Goal: Task Accomplishment & Management: Manage account settings

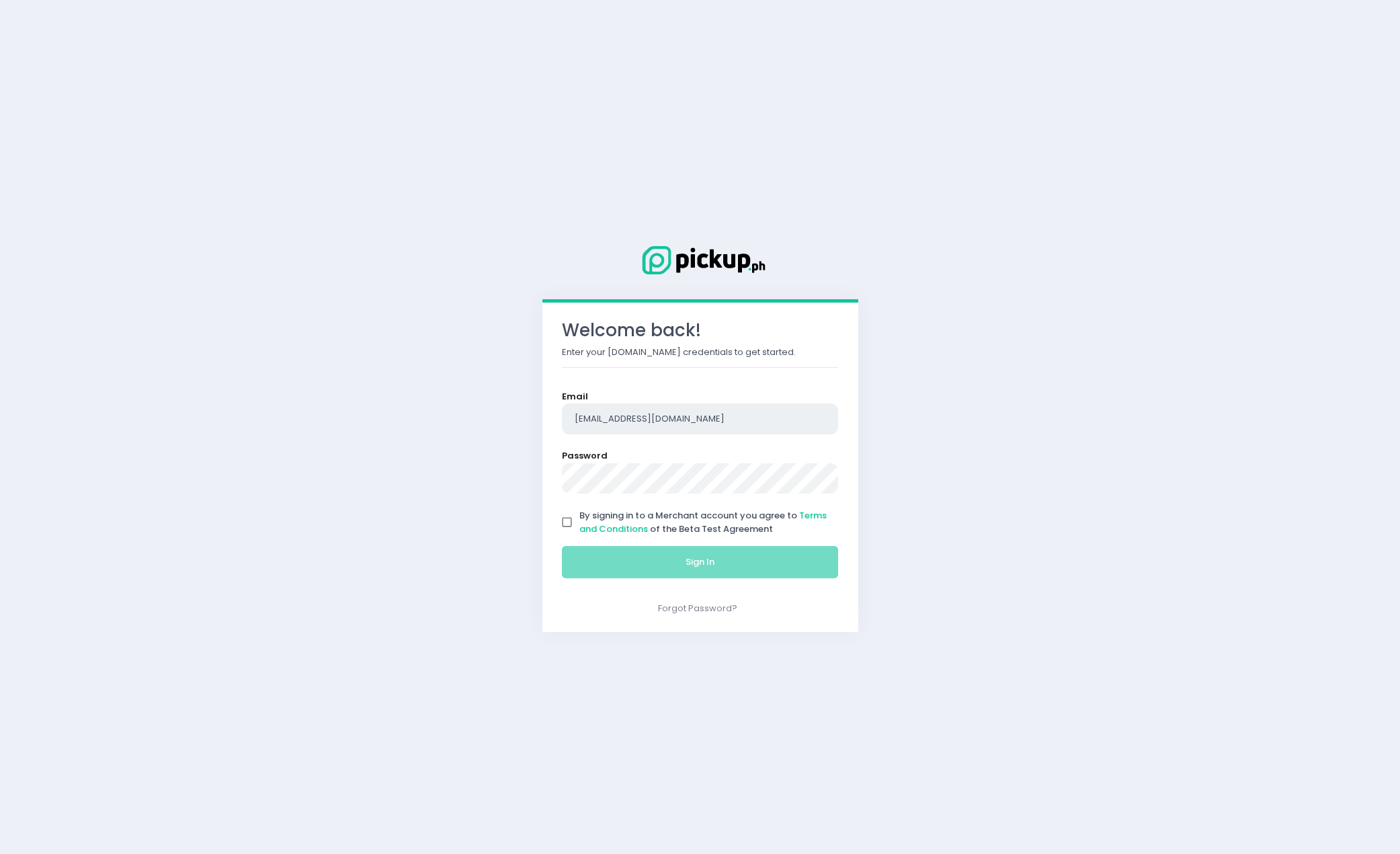
click at [767, 428] on input "[EMAIL_ADDRESS][DOMAIN_NAME]" at bounding box center [700, 419] width 277 height 31
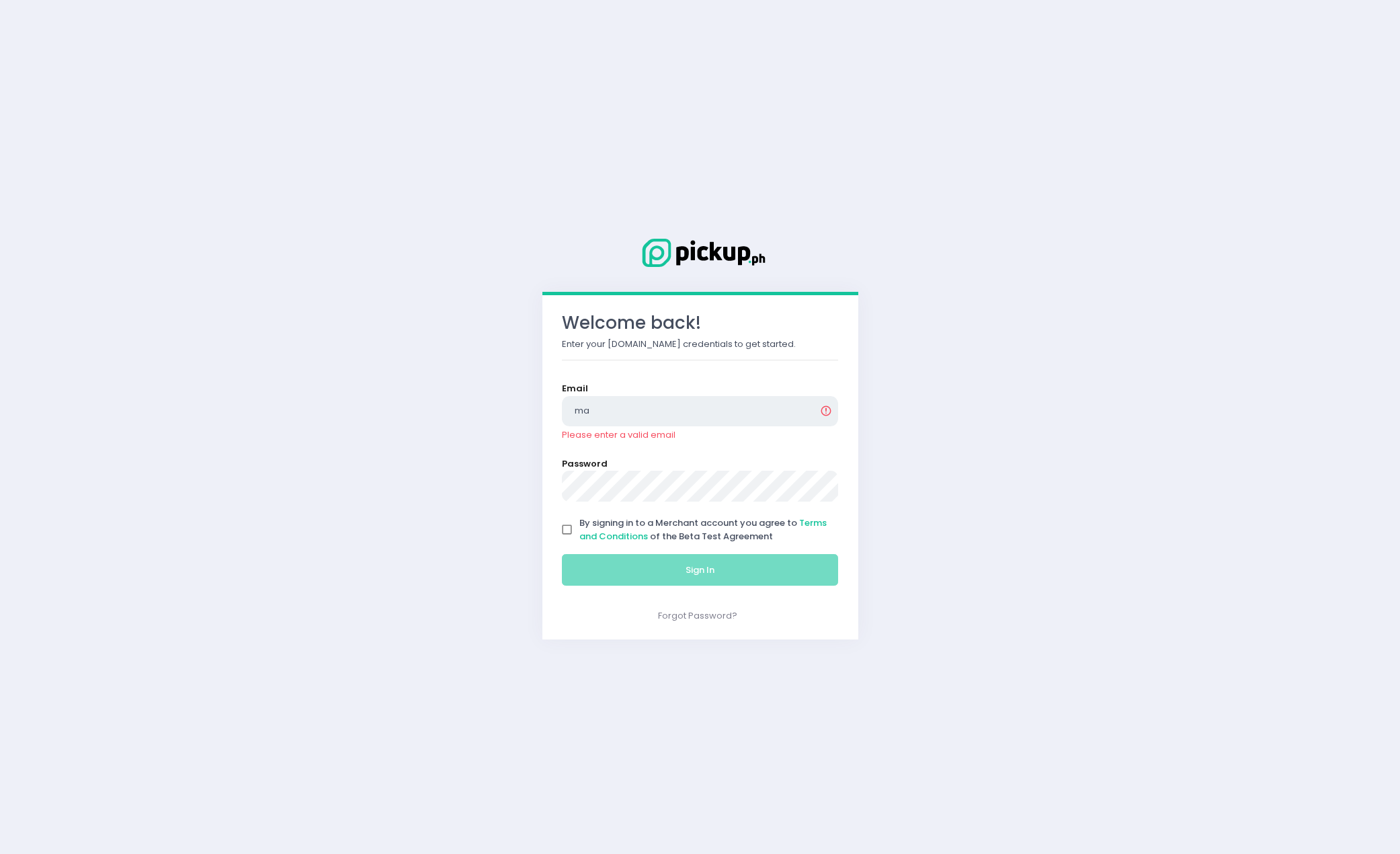
type input "[EMAIL_ADDRESS][DOMAIN_NAME]"
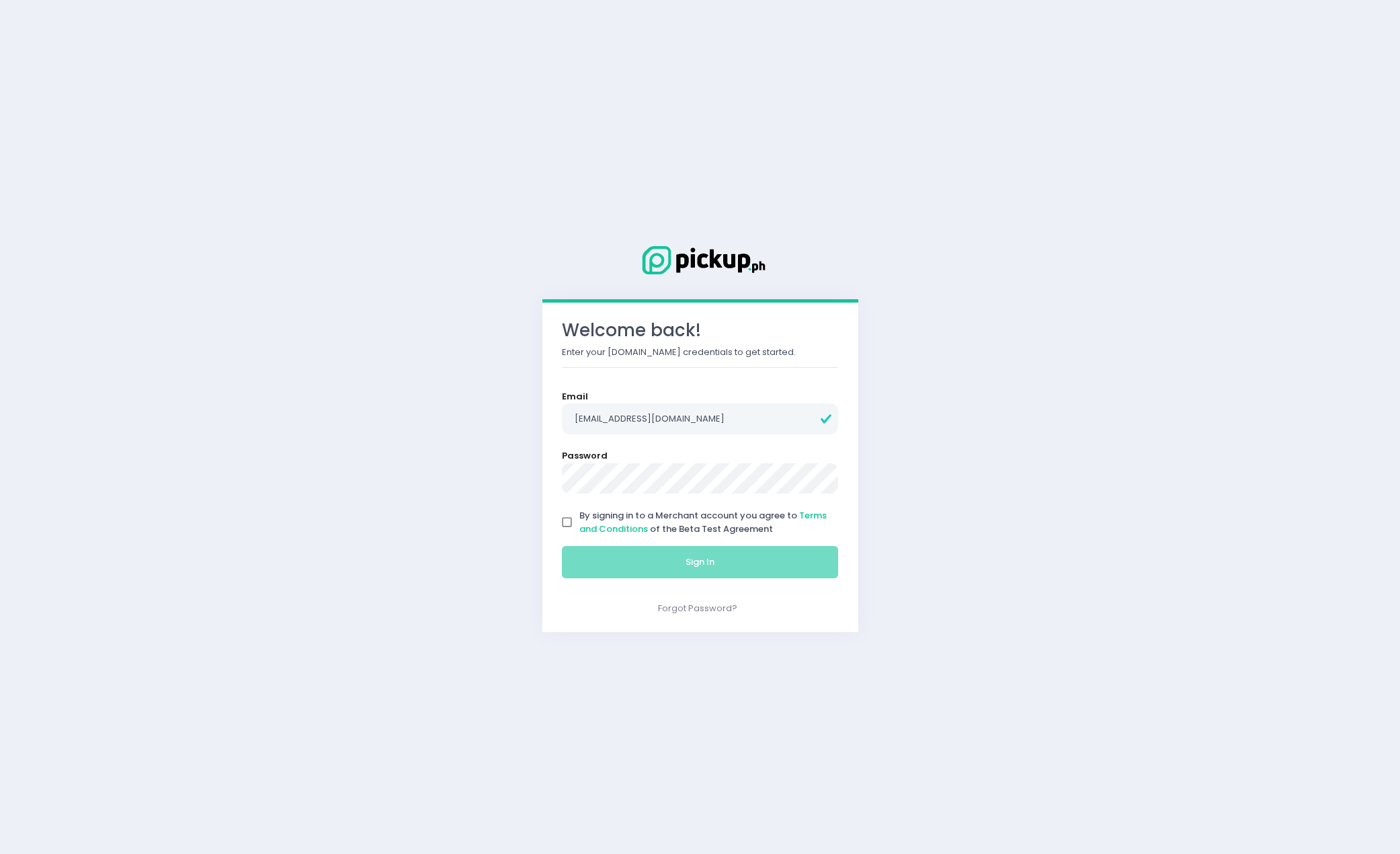
click at [706, 521] on span "By signing in to a Merchant account you agree to Terms and Conditions of the Be…" at bounding box center [702, 522] width 247 height 27
click at [580, 521] on input "By signing in to a Merchant account you agree to Terms and Conditions of the Be…" at bounding box center [567, 523] width 26 height 26
checkbox input "true"
click at [716, 569] on button "Sign In" at bounding box center [700, 561] width 277 height 32
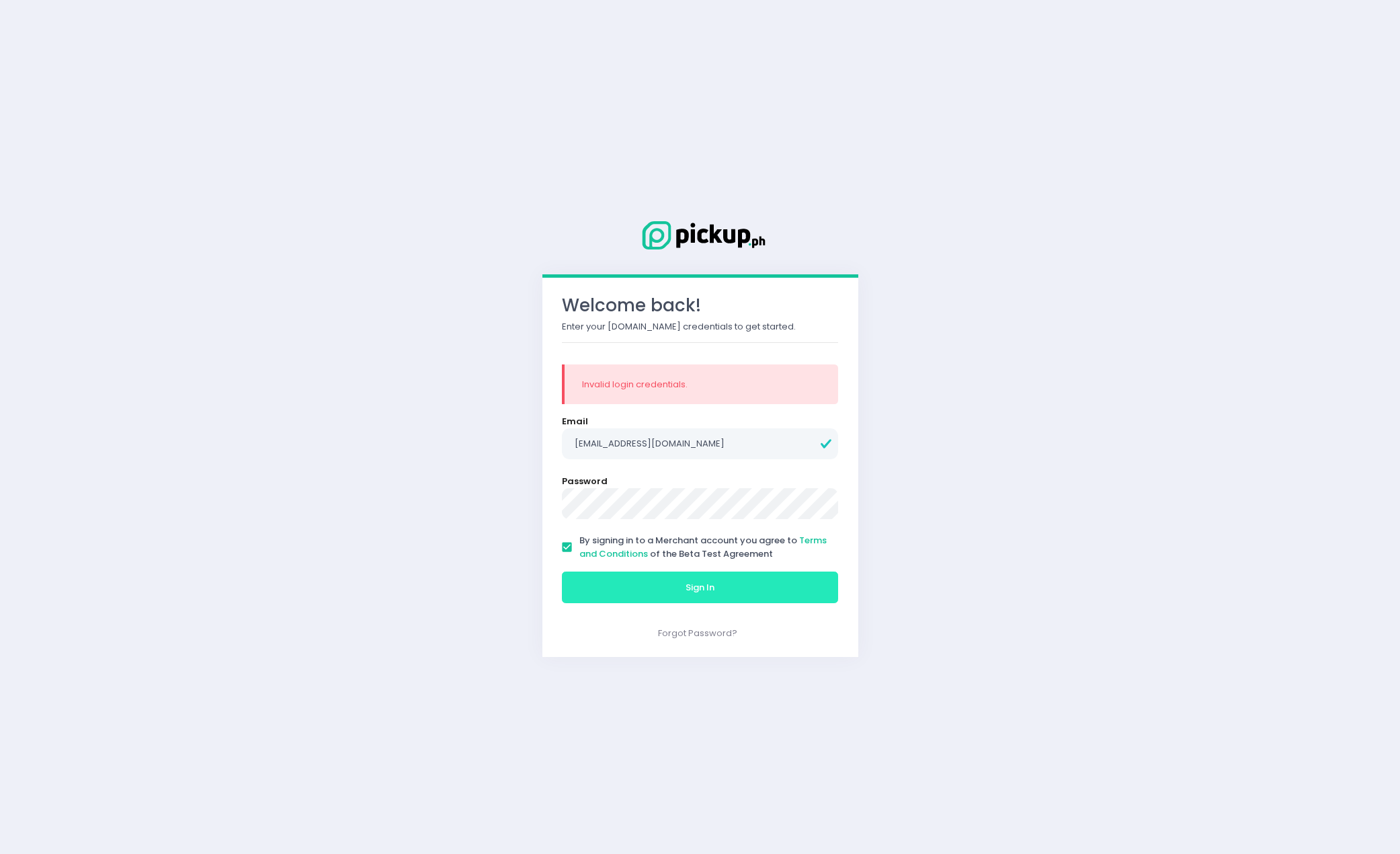
click at [736, 601] on button "Sign In" at bounding box center [700, 587] width 277 height 32
click at [596, 589] on button "Sign In" at bounding box center [700, 587] width 277 height 32
click at [667, 524] on form "Email [EMAIL_ADDRESS][DOMAIN_NAME] Password By signing in to a Merchant account…" at bounding box center [700, 512] width 277 height 195
click at [668, 522] on form "Email [EMAIL_ADDRESS][DOMAIN_NAME] Password By signing in to a Merchant account…" at bounding box center [700, 512] width 277 height 195
click at [562, 571] on button "Sign In" at bounding box center [700, 587] width 277 height 32
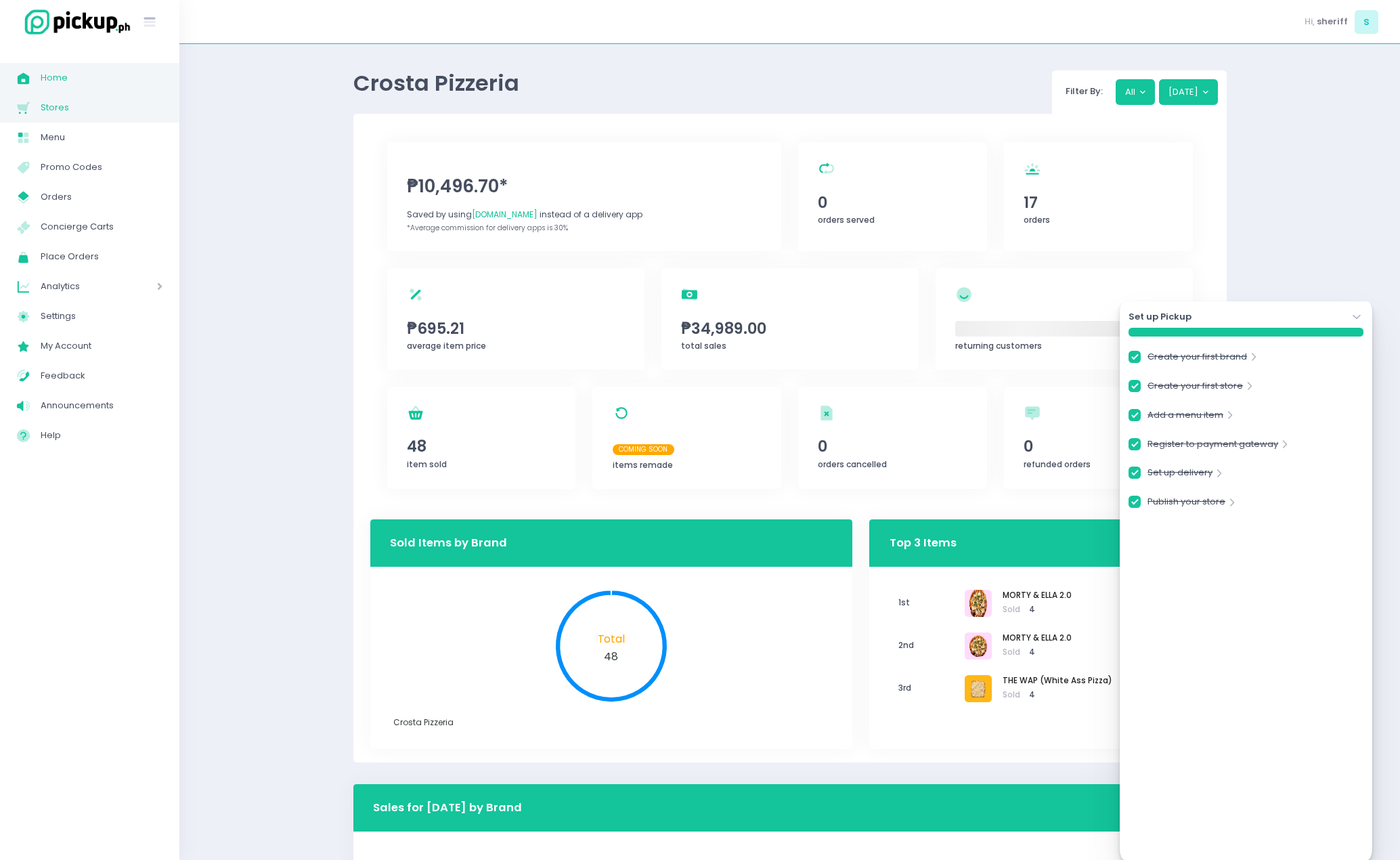
click at [92, 110] on span "Stores" at bounding box center [102, 107] width 122 height 18
checkbox input "true"
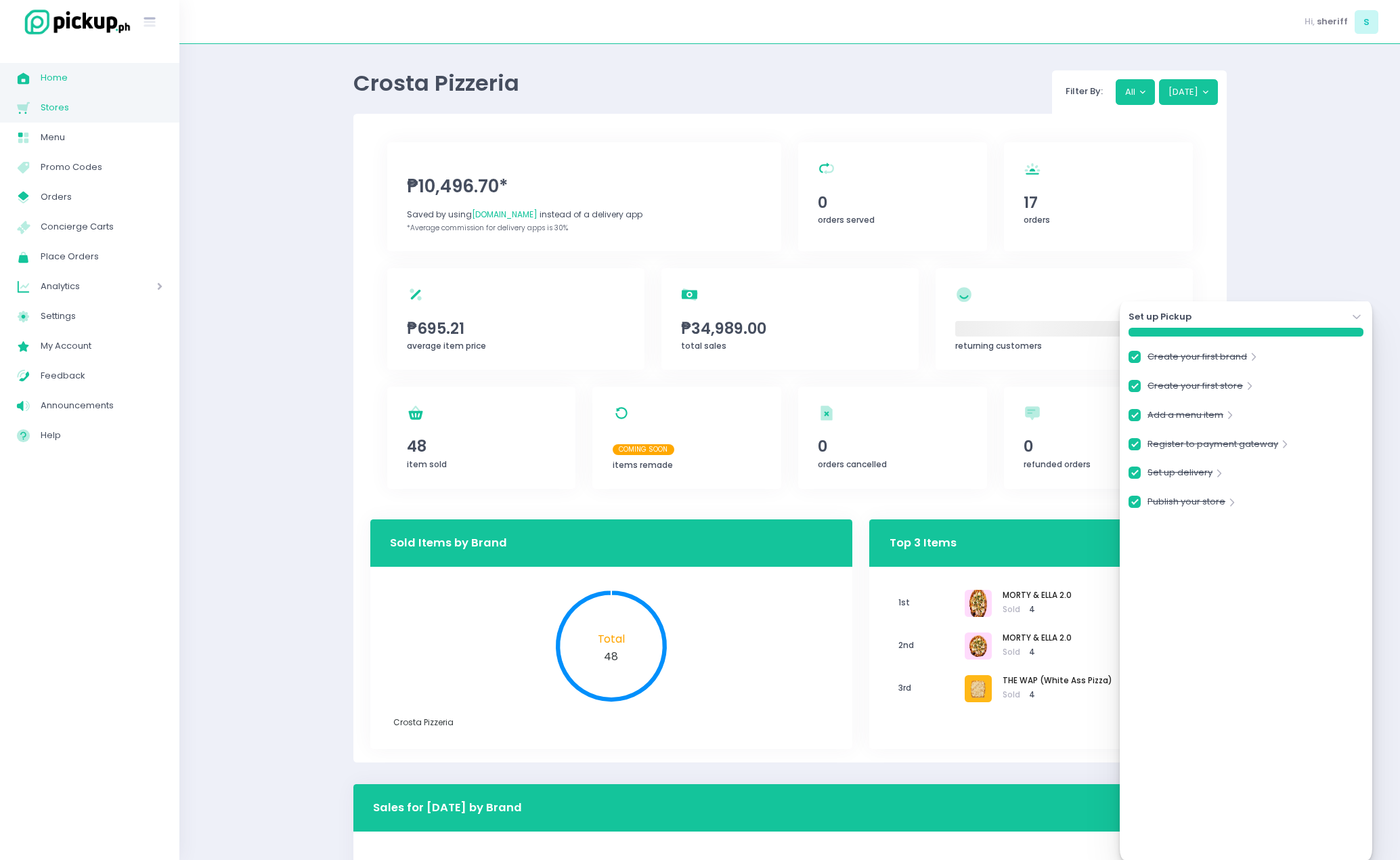
checkbox input "true"
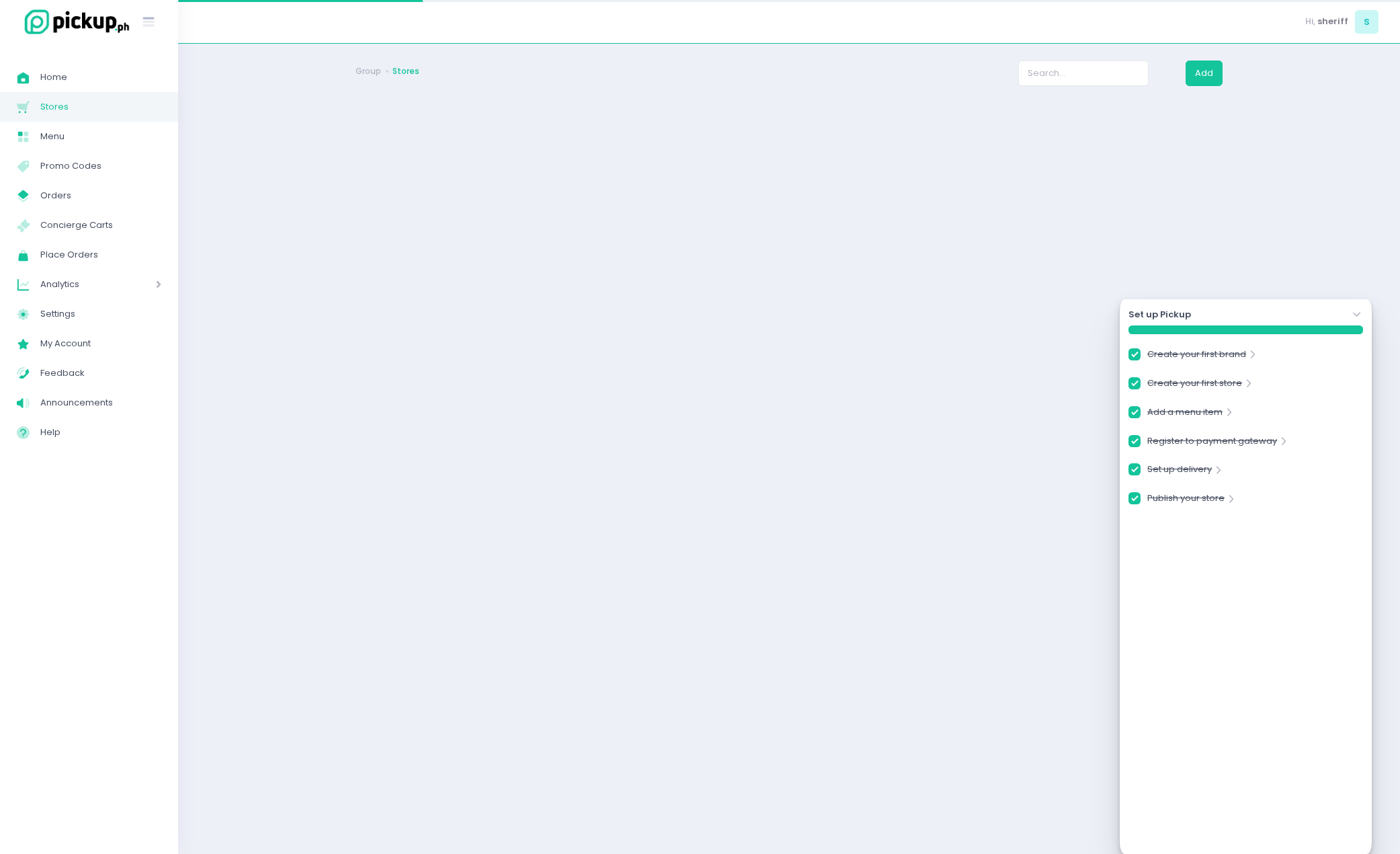
checkbox input "true"
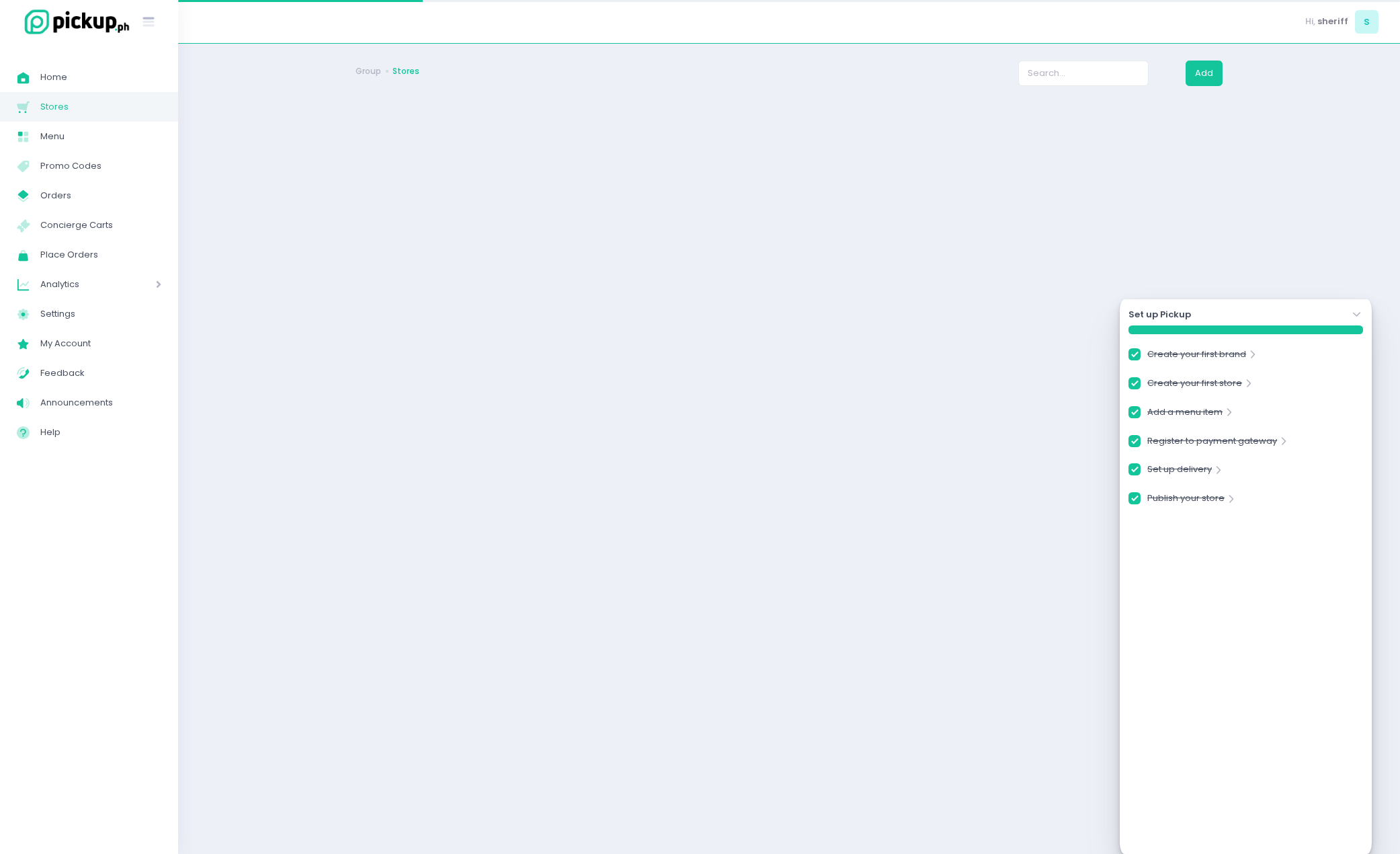
checkbox input "true"
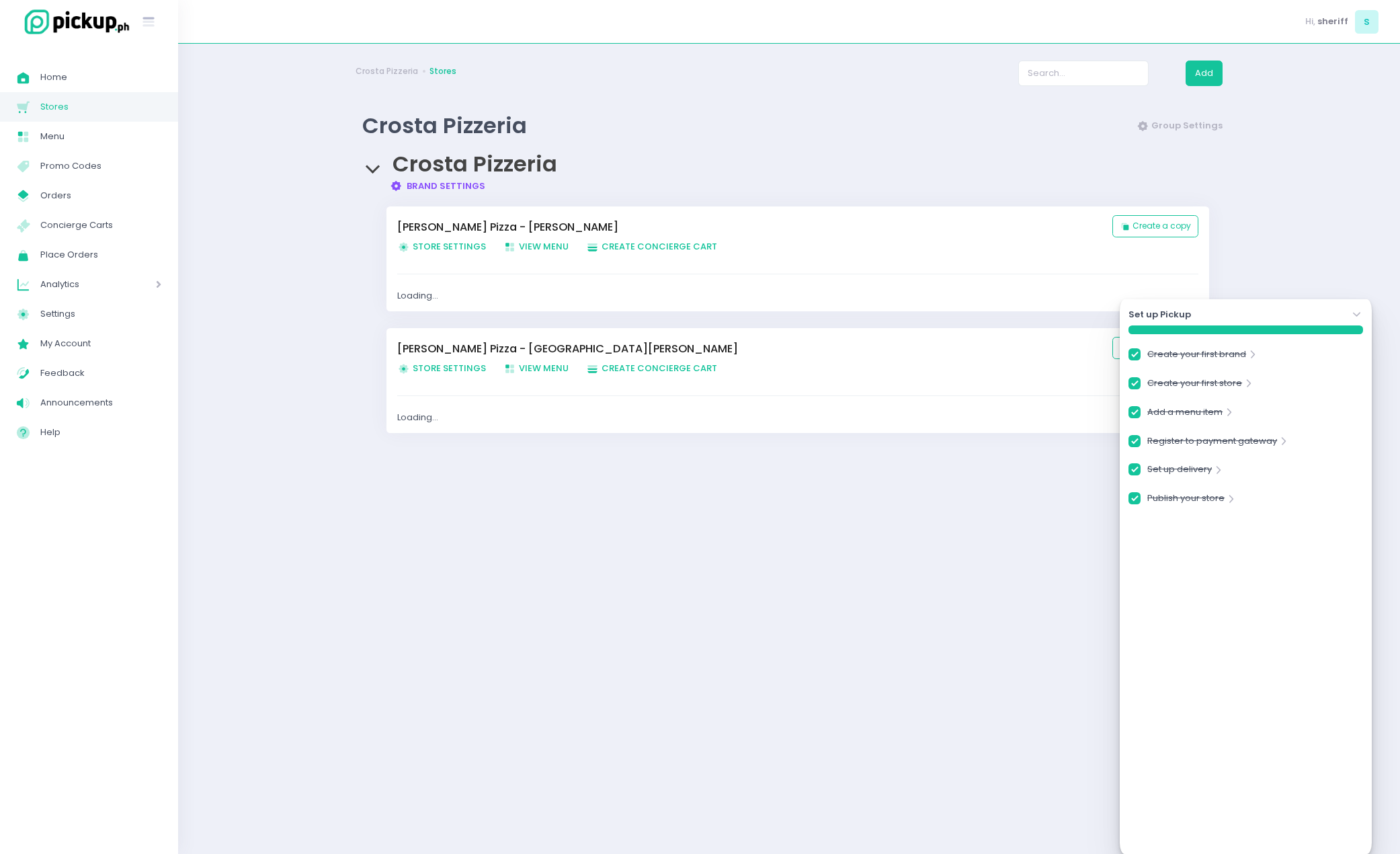
click at [1353, 308] on span "Stockholm-icons / Navigation / Angle-down Created with Sketch." at bounding box center [1357, 314] width 14 height 14
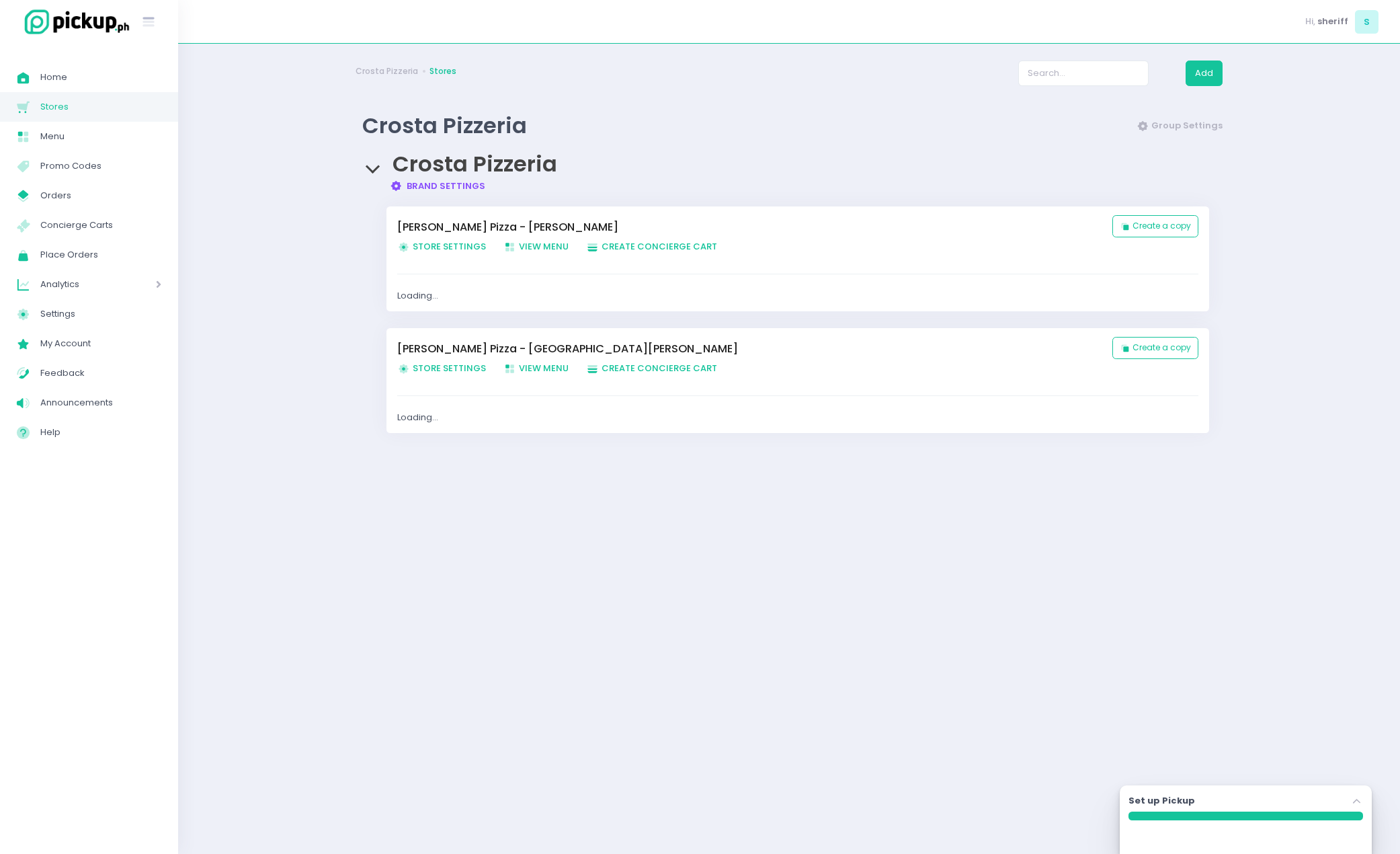
click at [437, 369] on span "Store Settings Created with Sketch. Store Settings" at bounding box center [442, 368] width 89 height 13
click at [463, 244] on span "Store Settings Created with Sketch. Store Settings" at bounding box center [442, 246] width 89 height 13
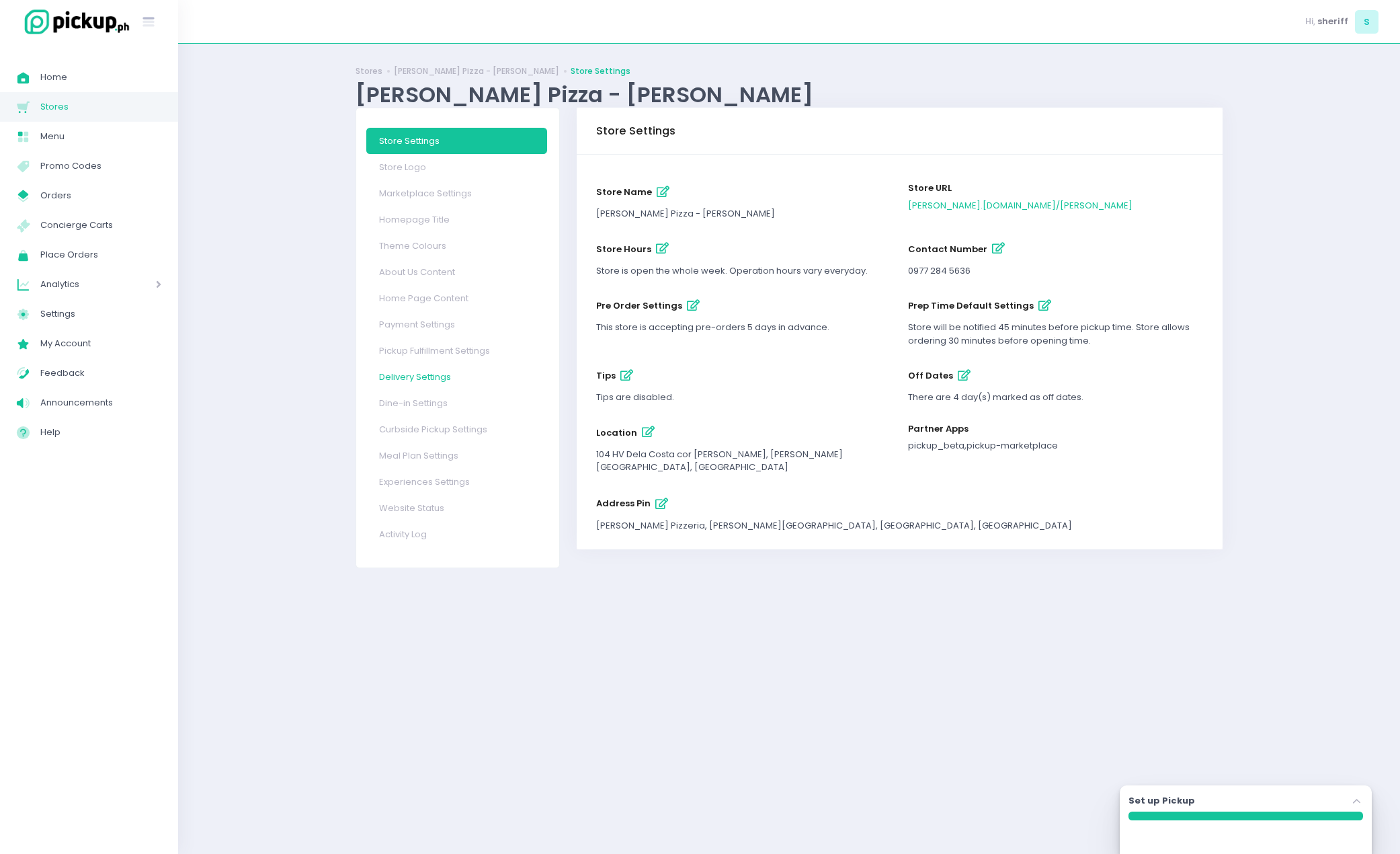
click at [431, 376] on link "Delivery Settings" at bounding box center [456, 376] width 181 height 27
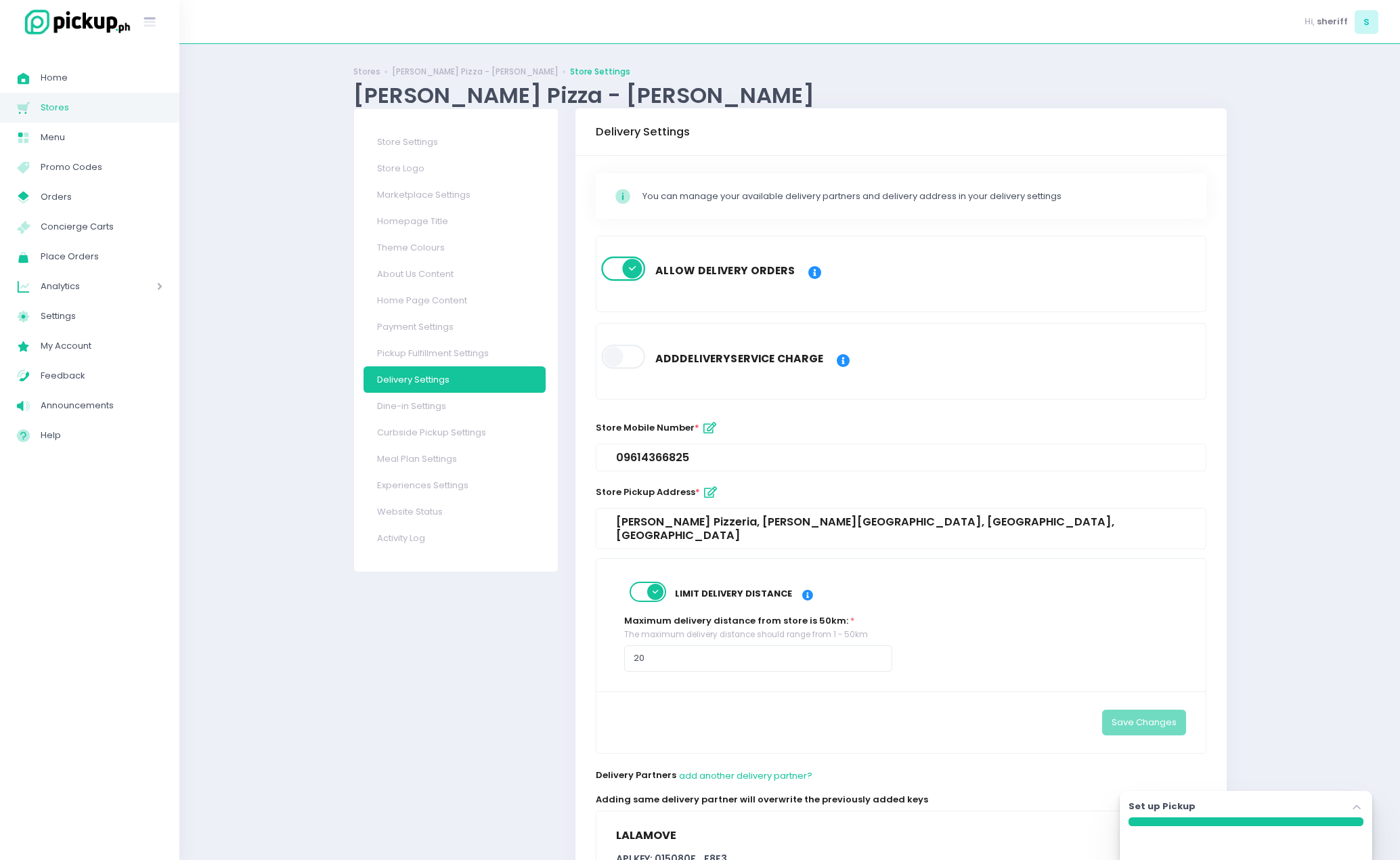
scroll to position [450, 0]
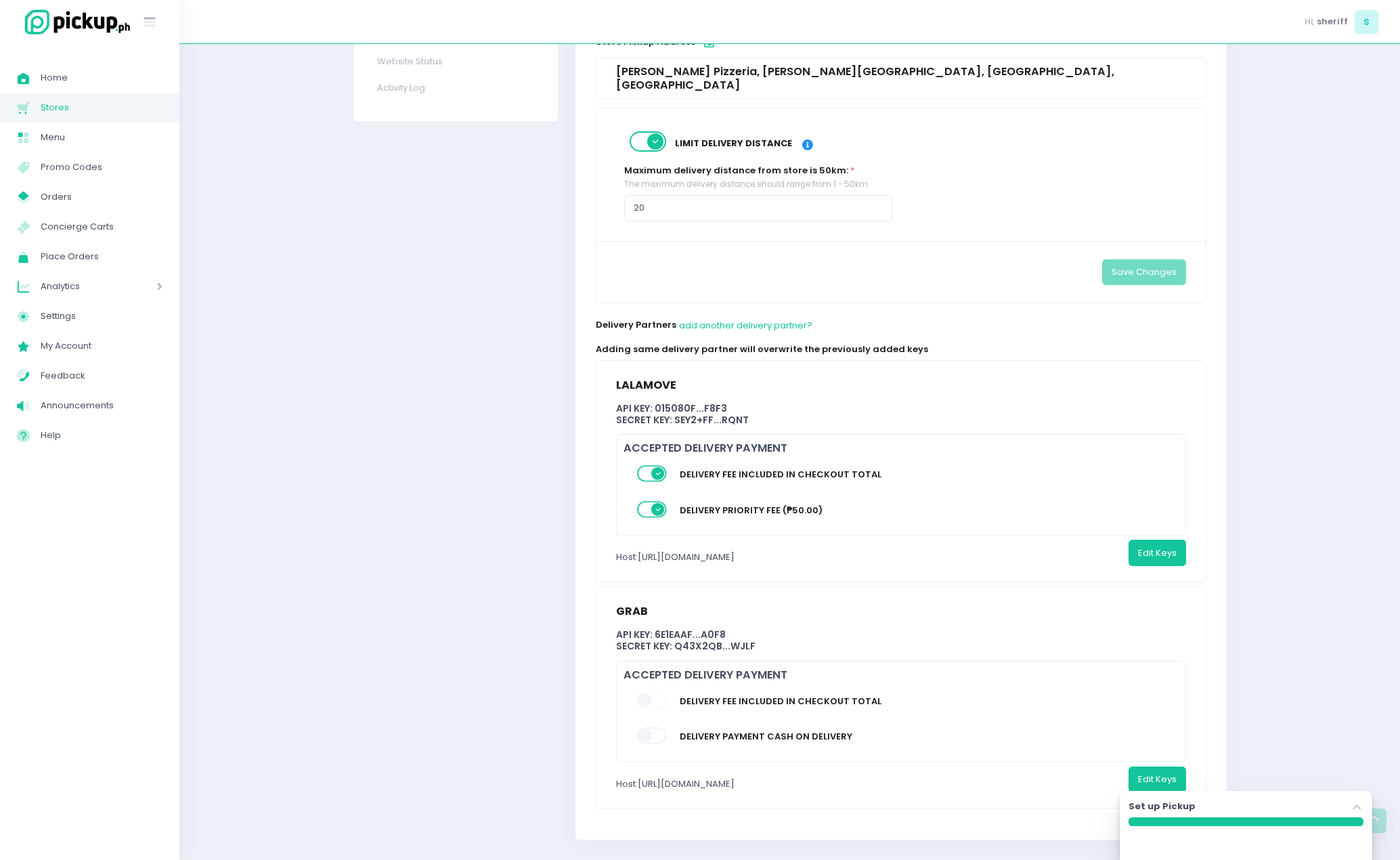
click at [661, 694] on span at bounding box center [653, 700] width 31 height 17
click at [490, 727] on div "Store Settings Store Logo Marketplace Settings Homepage Title Theme Colours Abo…" at bounding box center [456, 257] width 223 height 1198
click at [1154, 767] on button "Edit Keys" at bounding box center [1157, 780] width 57 height 26
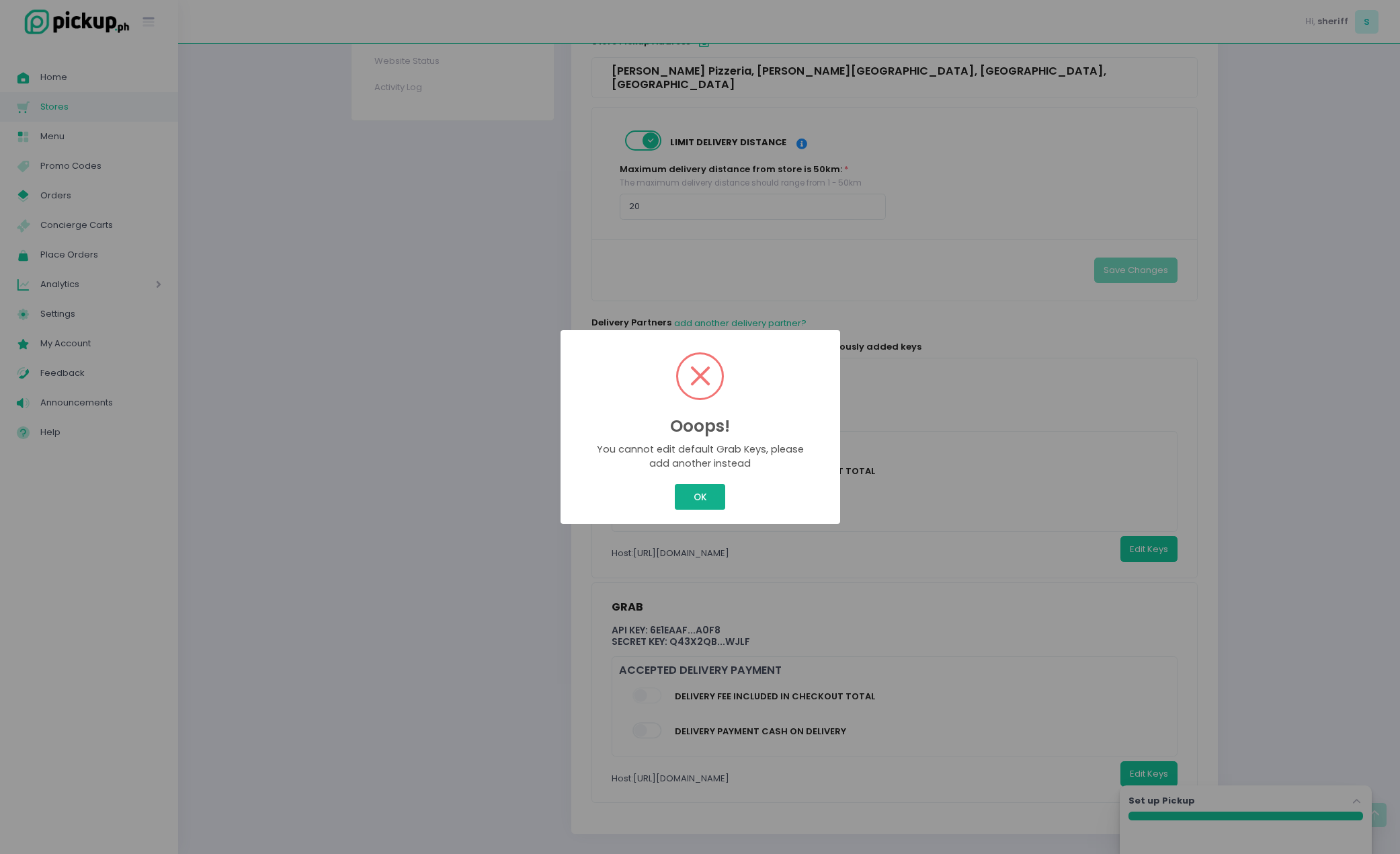
click at [700, 484] on button "OK" at bounding box center [700, 497] width 50 height 26
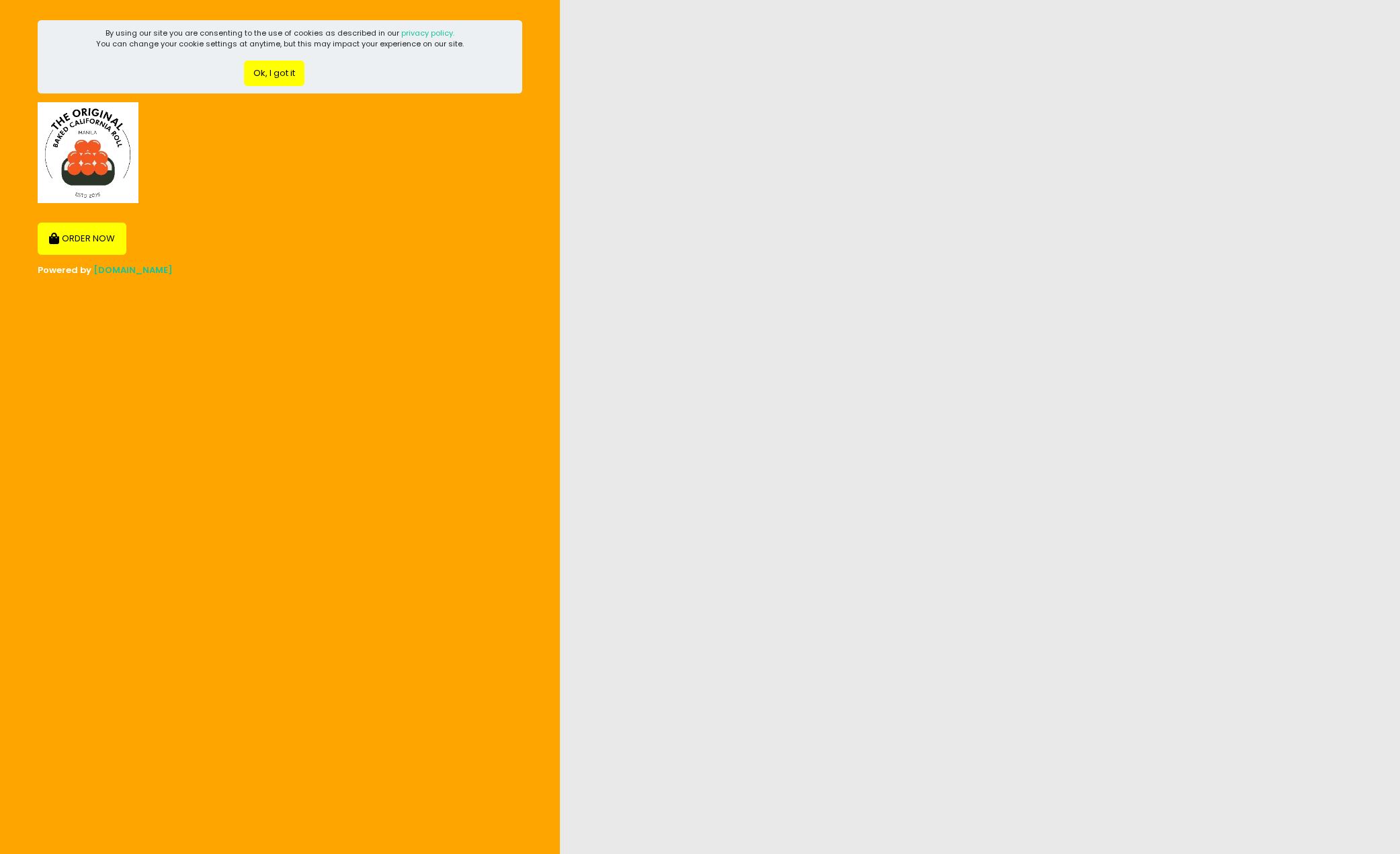
click at [91, 250] on button "ORDER NOW" at bounding box center [82, 238] width 89 height 32
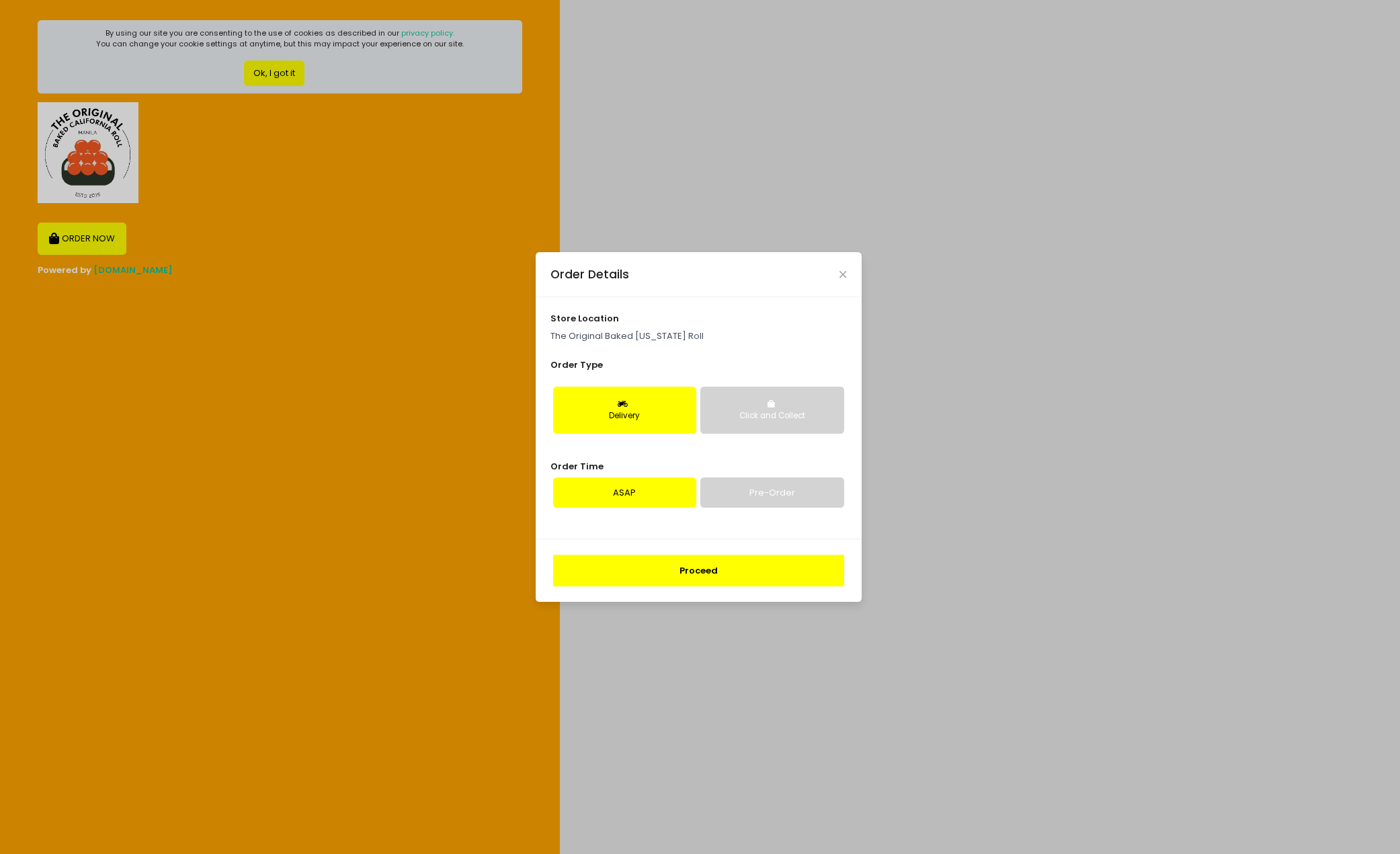
click at [732, 568] on button "Proceed" at bounding box center [699, 570] width 291 height 32
click at [764, 485] on link "Pre-Order" at bounding box center [772, 493] width 143 height 31
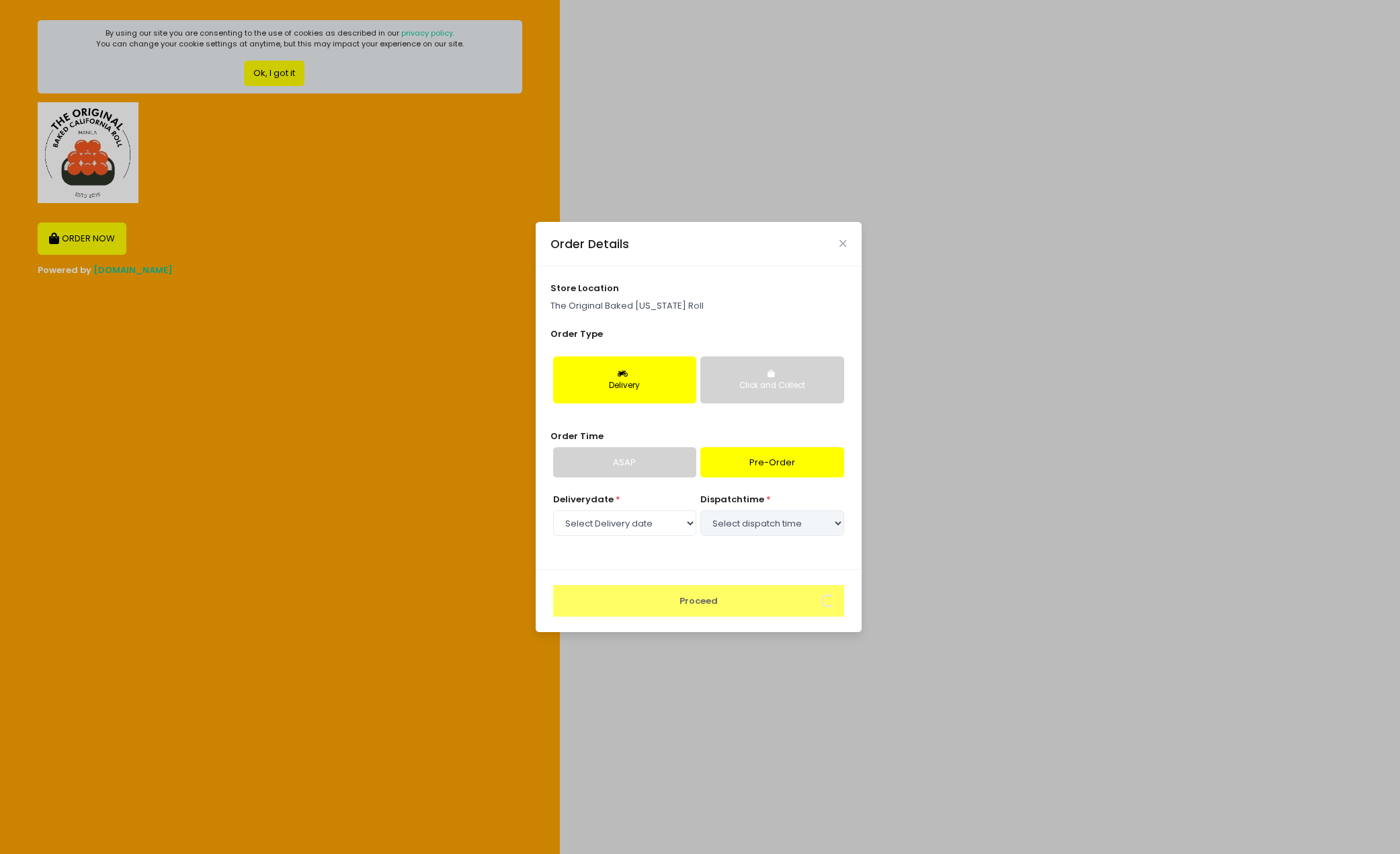
select select "2025-10-04"
click at [726, 525] on select "Select dispatch time 07:30 AM - 08:00 AM 08:00 AM - 08:30 AM 08:30 AM - 09:00 A…" at bounding box center [772, 523] width 143 height 26
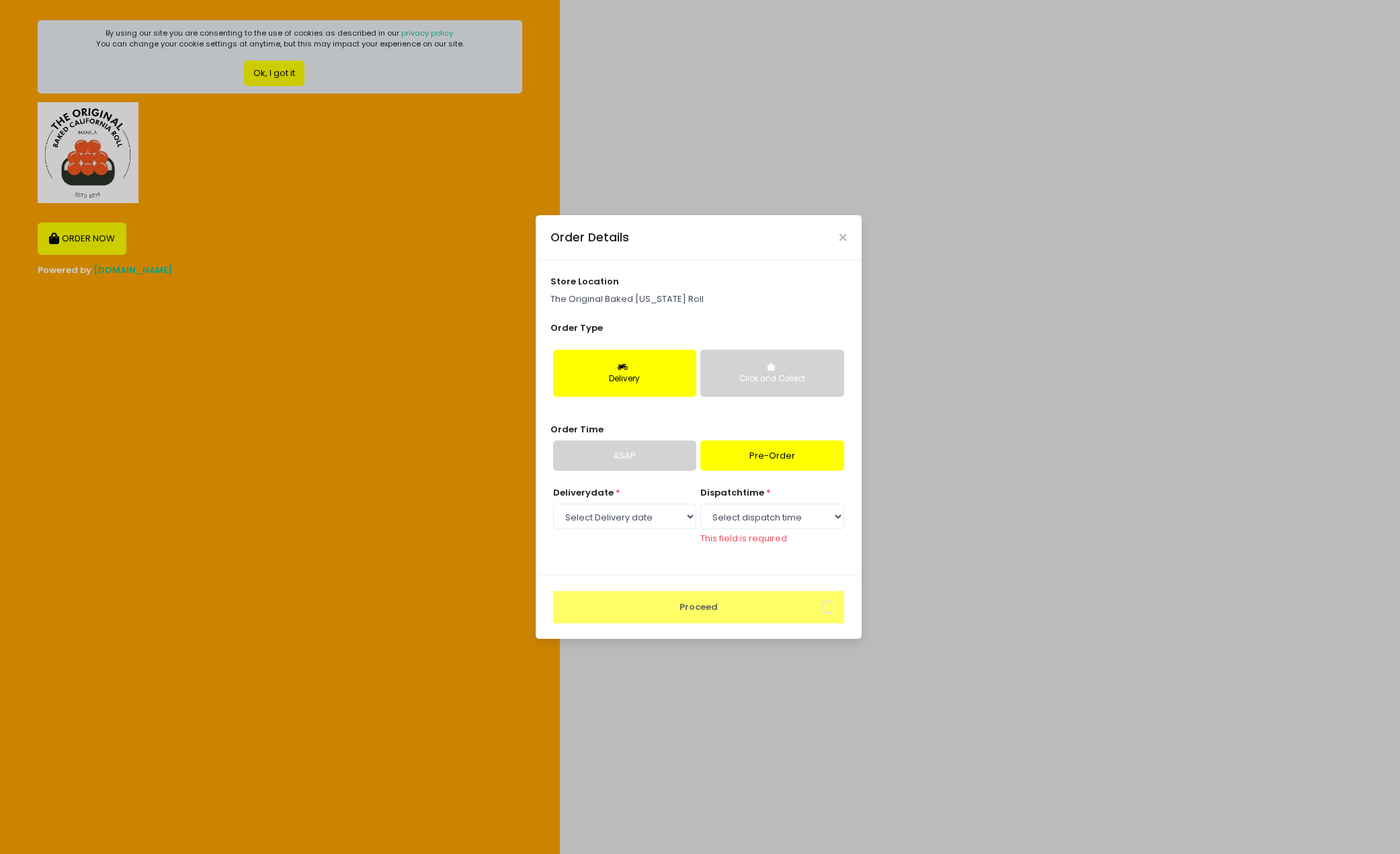
click at [1042, 390] on div "Order Details store location The Original Baked California Roll Order Type Deli…" at bounding box center [700, 427] width 1400 height 854
